Goal: Task Accomplishment & Management: Use online tool/utility

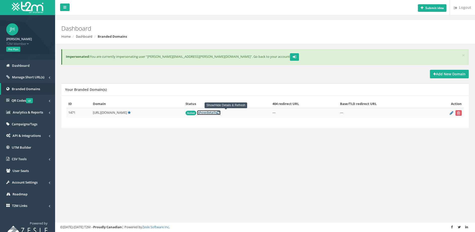
click at [221, 111] on link "[ show details ]" at bounding box center [209, 112] width 24 height 5
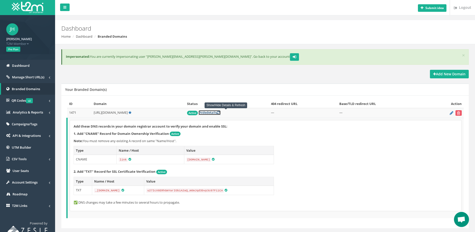
click at [221, 113] on link "[ hide details ]" at bounding box center [210, 112] width 22 height 5
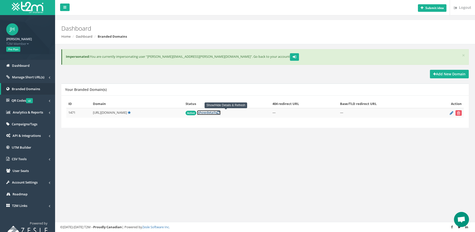
click at [221, 113] on link "[ show details ]" at bounding box center [209, 112] width 24 height 5
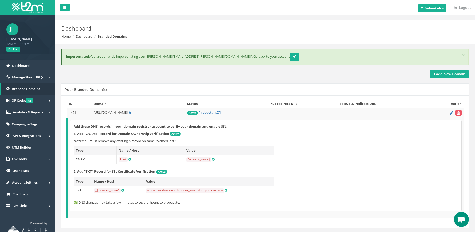
drag, startPoint x: 104, startPoint y: 112, endPoint x: 136, endPoint y: 113, distance: 32.1
click at [128, 113] on span "[URL][DOMAIN_NAME]" at bounding box center [111, 112] width 34 height 5
copy span "[DOMAIN_NAME]"
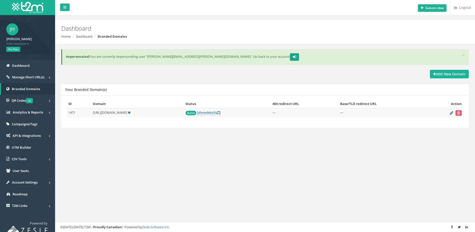
click at [290, 55] on button "submit" at bounding box center [294, 57] width 9 height 8
